Goal: Task Accomplishment & Management: Complete application form

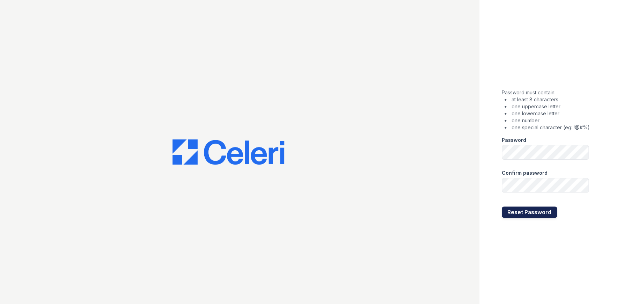
click at [533, 209] on button "Reset Password" at bounding box center [529, 211] width 55 height 11
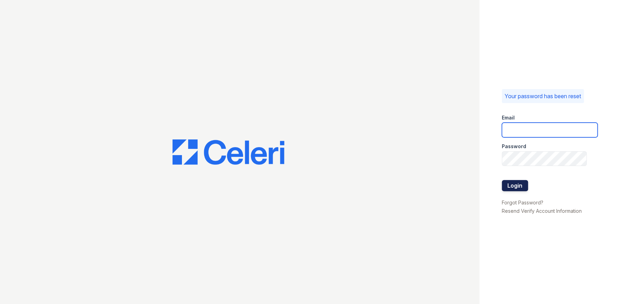
type input "[EMAIL_ADDRESS][DOMAIN_NAME]"
click at [519, 187] on button "Login" at bounding box center [515, 185] width 26 height 11
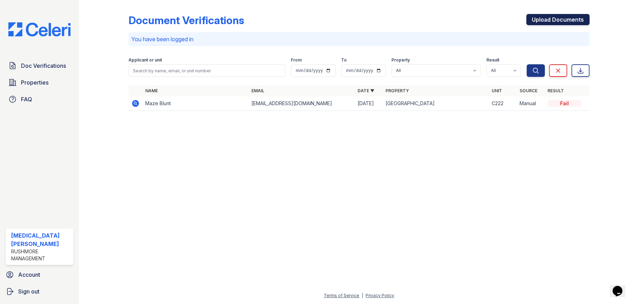
click at [565, 18] on link "Upload Documents" at bounding box center [557, 19] width 63 height 11
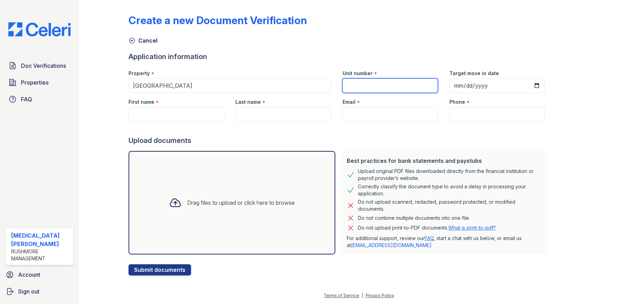
click at [358, 87] on input "Unit number" at bounding box center [390, 85] width 96 height 15
click at [345, 84] on input "G167" at bounding box center [390, 85] width 96 height 15
type input "G-167"
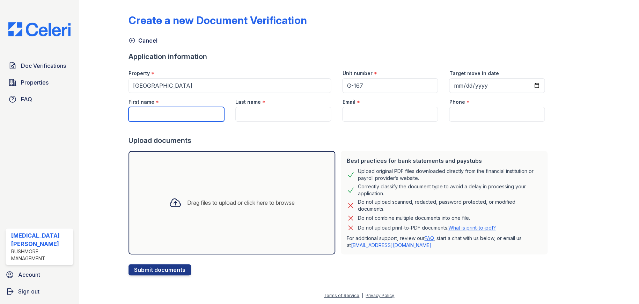
click at [158, 114] on input "First name" at bounding box center [176, 114] width 96 height 15
type input "[PERSON_NAME]"
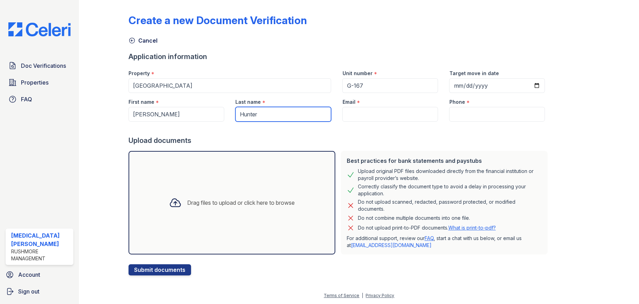
type input "Hunter"
drag, startPoint x: 367, startPoint y: 114, endPoint x: 350, endPoint y: 85, distance: 34.1
click at [367, 114] on input "Email" at bounding box center [390, 114] width 96 height 15
paste input "[EMAIL_ADDRESS][DOMAIN_NAME]"
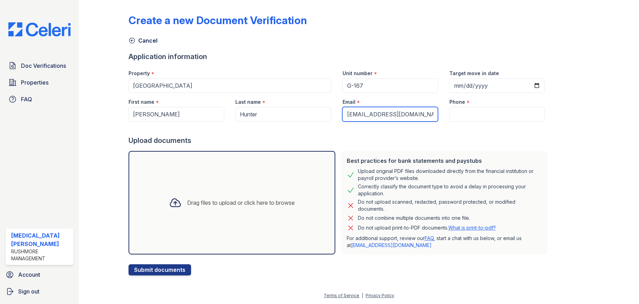
type input "[EMAIL_ADDRESS][DOMAIN_NAME]"
drag, startPoint x: 467, startPoint y: 112, endPoint x: 462, endPoint y: 116, distance: 6.2
click at [466, 113] on input "Phone" at bounding box center [497, 114] width 96 height 15
paste input "(445) 221-6070"
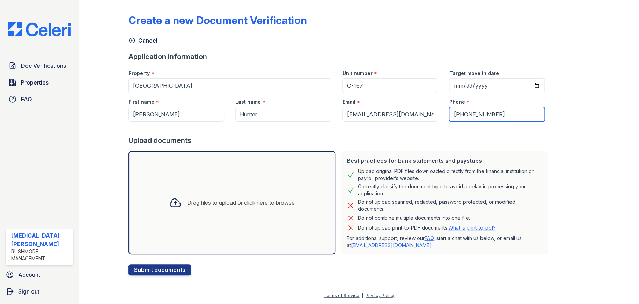
type input "(445) 221-6070"
click at [593, 146] on div at bounding box center [608, 139] width 38 height 272
click at [172, 207] on icon at bounding box center [175, 202] width 13 height 13
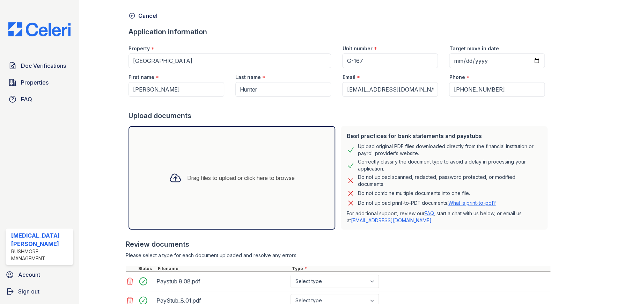
scroll to position [70, 0]
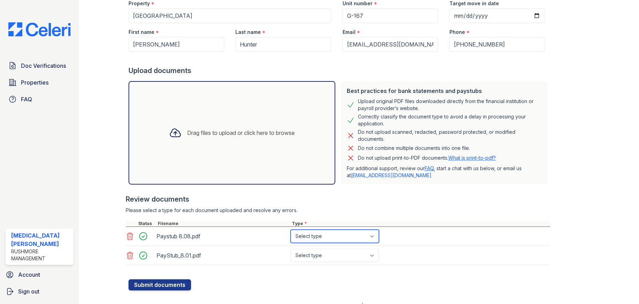
click at [371, 232] on select "Select type Paystub Bank Statement Offer Letter Tax Documents Benefit Award Let…" at bounding box center [334, 235] width 88 height 13
select select "paystub"
click at [290, 229] on select "Select type Paystub Bank Statement Offer Letter Tax Documents Benefit Award Let…" at bounding box center [334, 235] width 88 height 13
click at [371, 252] on select "Select type Paystub Bank Statement Offer Letter Tax Documents Benefit Award Let…" at bounding box center [334, 255] width 88 height 13
select select "paystub"
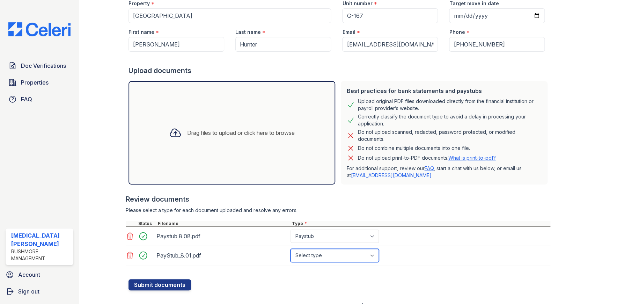
click at [290, 249] on select "Select type Paystub Bank Statement Offer Letter Tax Documents Benefit Award Let…" at bounding box center [334, 255] width 88 height 13
click at [175, 282] on button "Submit documents" at bounding box center [159, 284] width 62 height 11
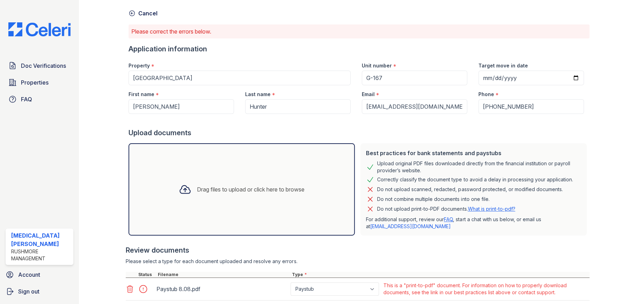
scroll to position [95, 0]
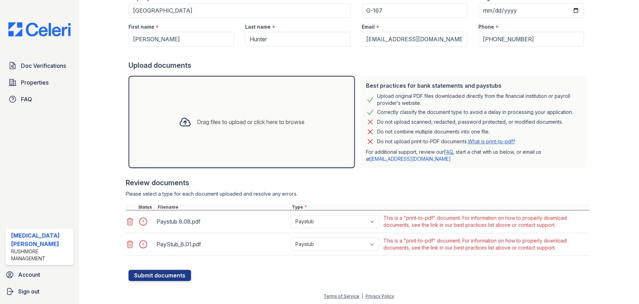
click at [370, 228] on div "Paystub Bank Statement Offer Letter Tax Documents Benefit Award Letter Investme…" at bounding box center [335, 221] width 93 height 17
click at [165, 276] on button "Submit documents" at bounding box center [159, 274] width 62 height 11
click at [374, 219] on select "Paystub Bank Statement Offer Letter Tax Documents Benefit Award Letter Investme…" at bounding box center [334, 221] width 88 height 13
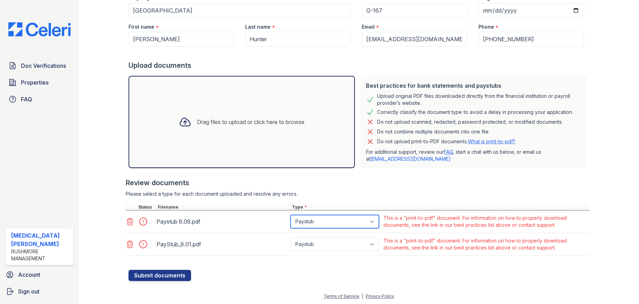
select select "other"
click at [290, 215] on select "Paystub Bank Statement Offer Letter Tax Documents Benefit Award Letter Investme…" at bounding box center [334, 221] width 88 height 13
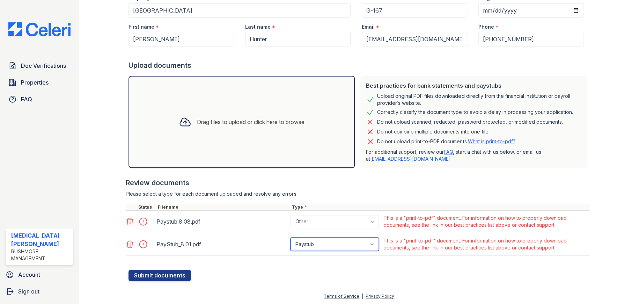
click at [345, 245] on select "Paystub Bank Statement Offer Letter Tax Documents Benefit Award Letter Investme…" at bounding box center [334, 243] width 88 height 13
select select "other"
click at [290, 237] on select "Paystub Bank Statement Offer Letter Tax Documents Benefit Award Letter Investme…" at bounding box center [334, 243] width 88 height 13
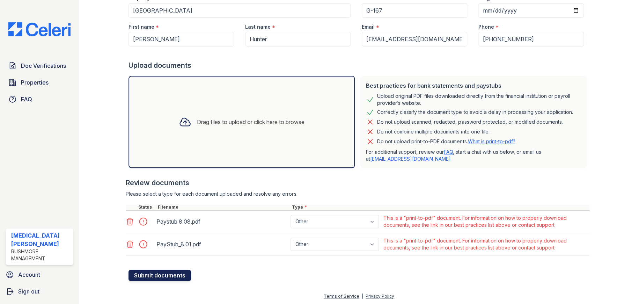
click at [155, 275] on button "Submit documents" at bounding box center [159, 274] width 62 height 11
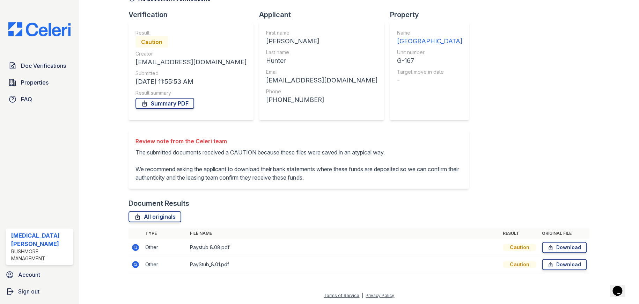
scroll to position [50, 0]
